Goal: Go to known website: Access a specific website the user already knows

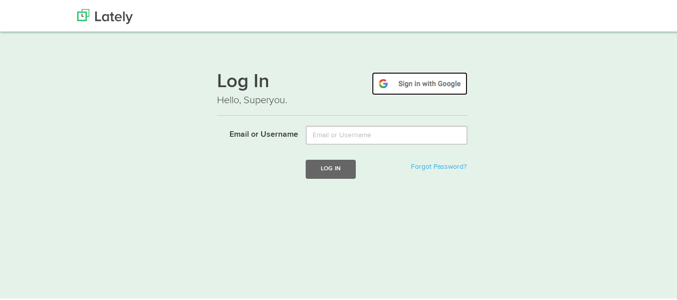
click at [374, 85] on img at bounding box center [420, 82] width 96 height 23
click at [417, 86] on img at bounding box center [420, 82] width 96 height 23
